Goal: Task Accomplishment & Management: Complete application form

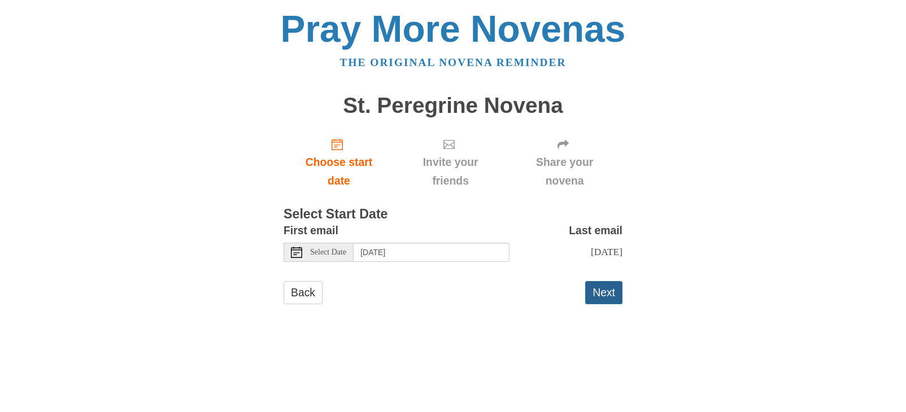
click at [605, 290] on button "Next" at bounding box center [603, 292] width 37 height 23
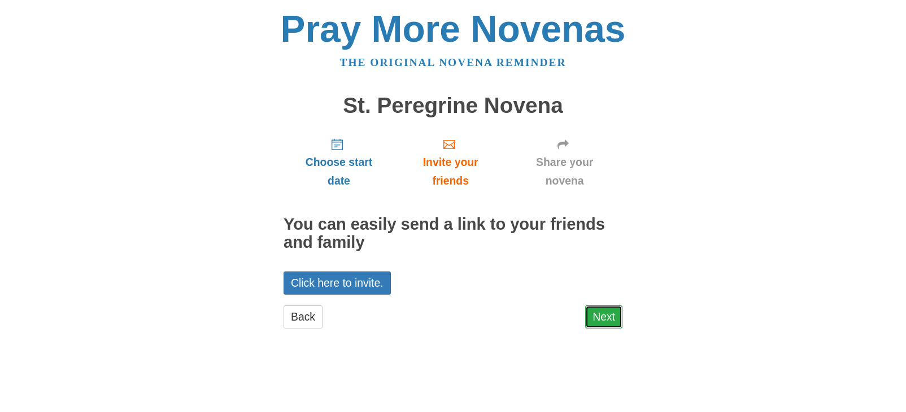
click at [611, 323] on link "Next" at bounding box center [603, 316] width 37 height 23
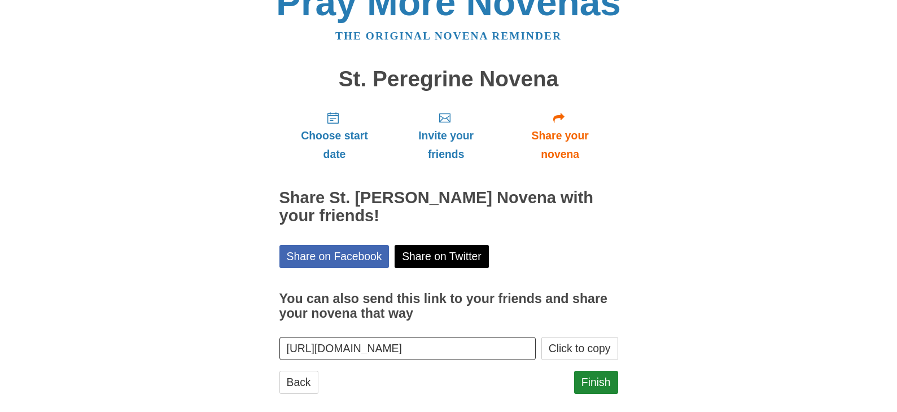
scroll to position [41, 0]
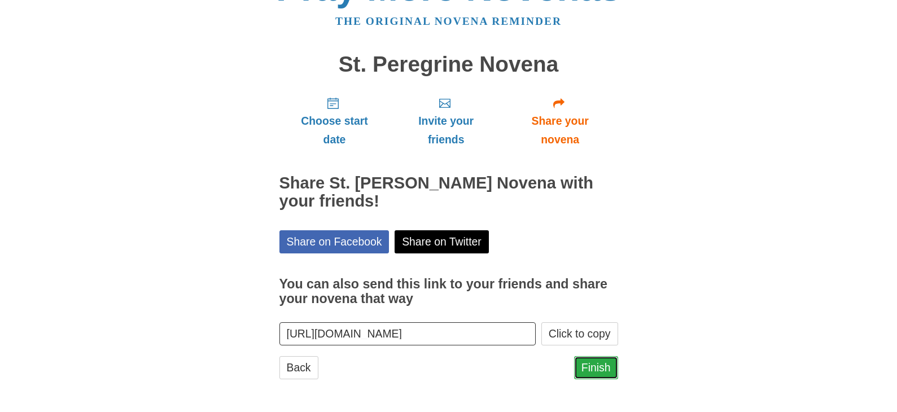
click at [592, 372] on link "Finish" at bounding box center [596, 367] width 44 height 23
